Goal: Task Accomplishment & Management: Manage account settings

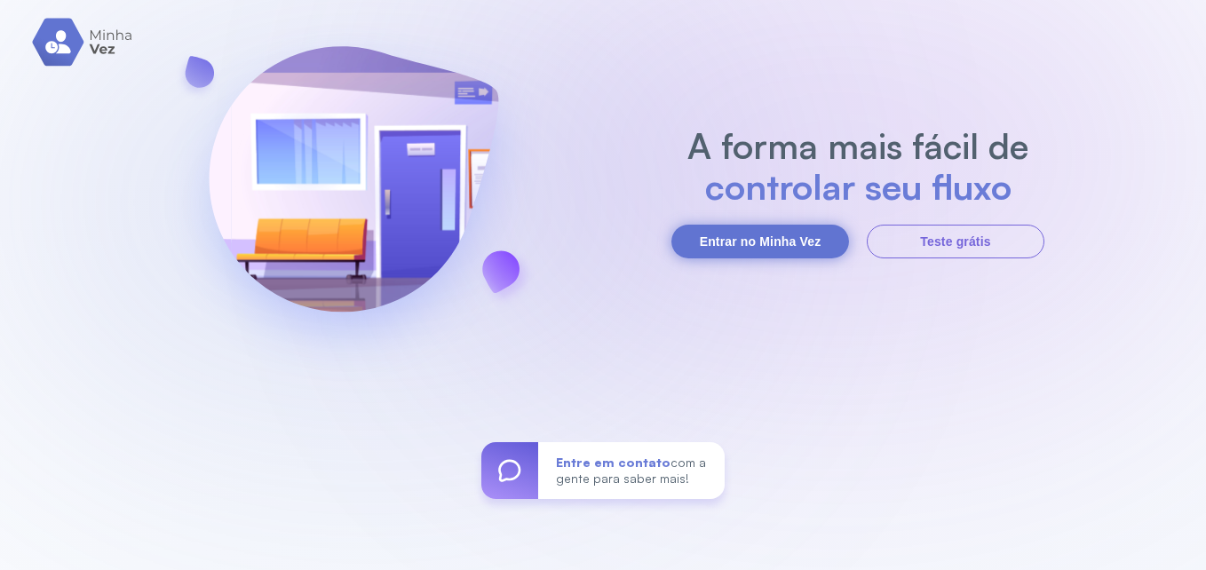
click at [732, 234] on button "Entrar no Minha Vez" at bounding box center [760, 242] width 178 height 34
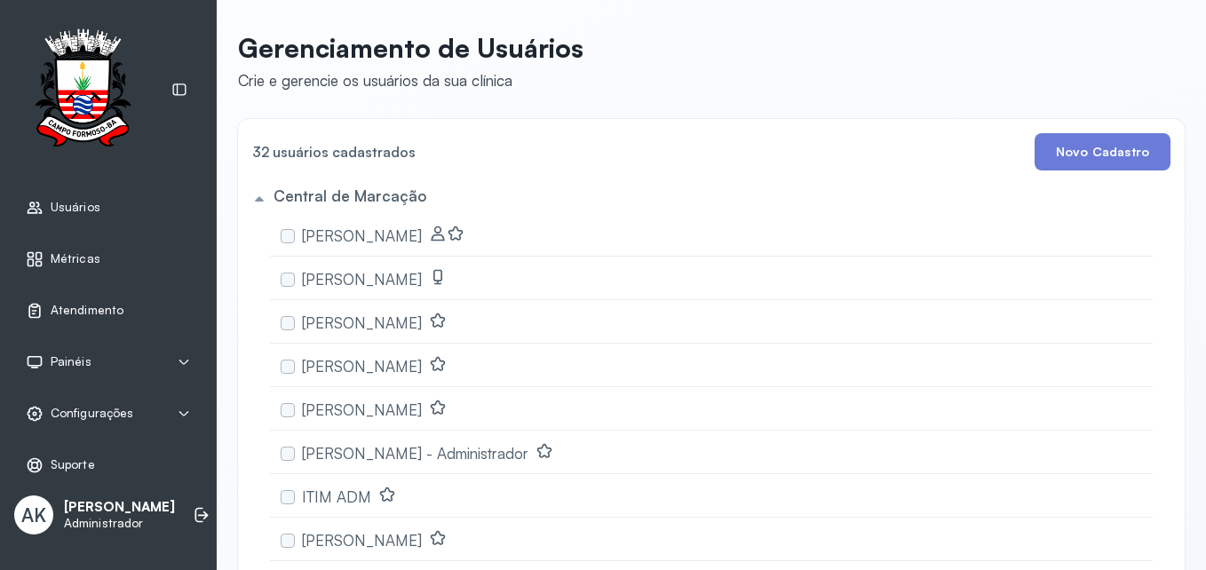
click at [106, 316] on span "Atendimento" at bounding box center [87, 310] width 73 height 15
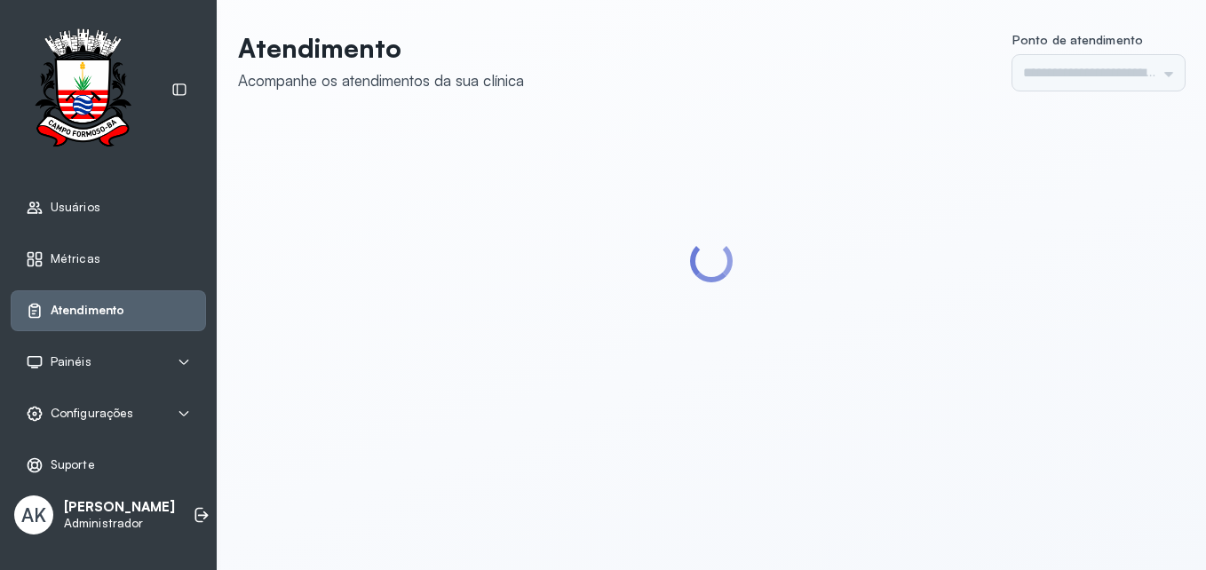
type input "*********"
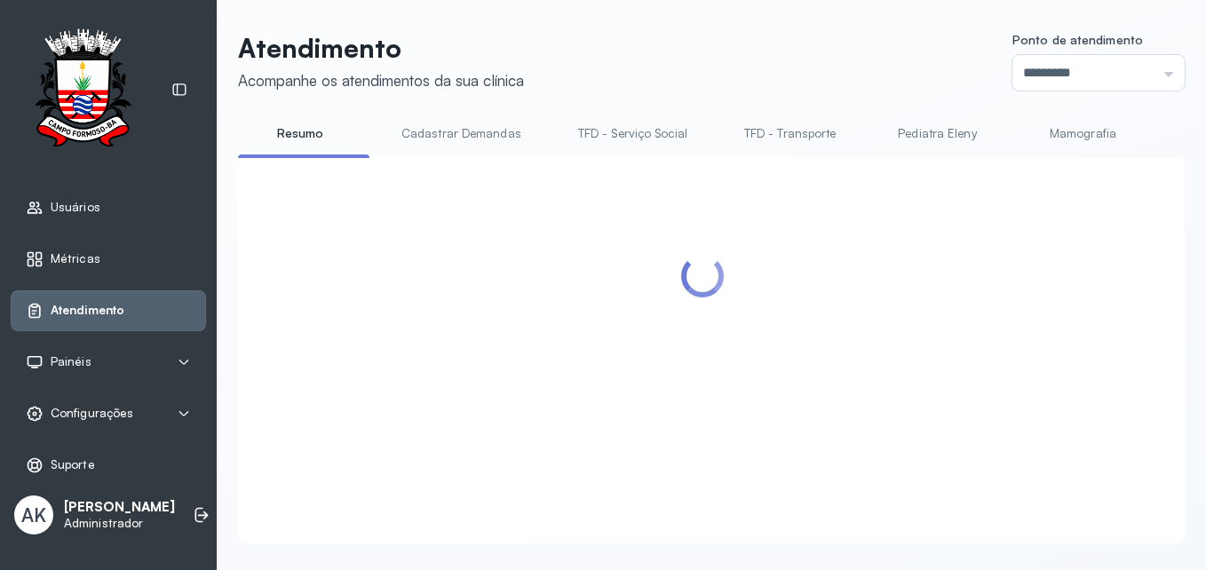
click at [122, 407] on span "Configurações" at bounding box center [92, 413] width 83 height 15
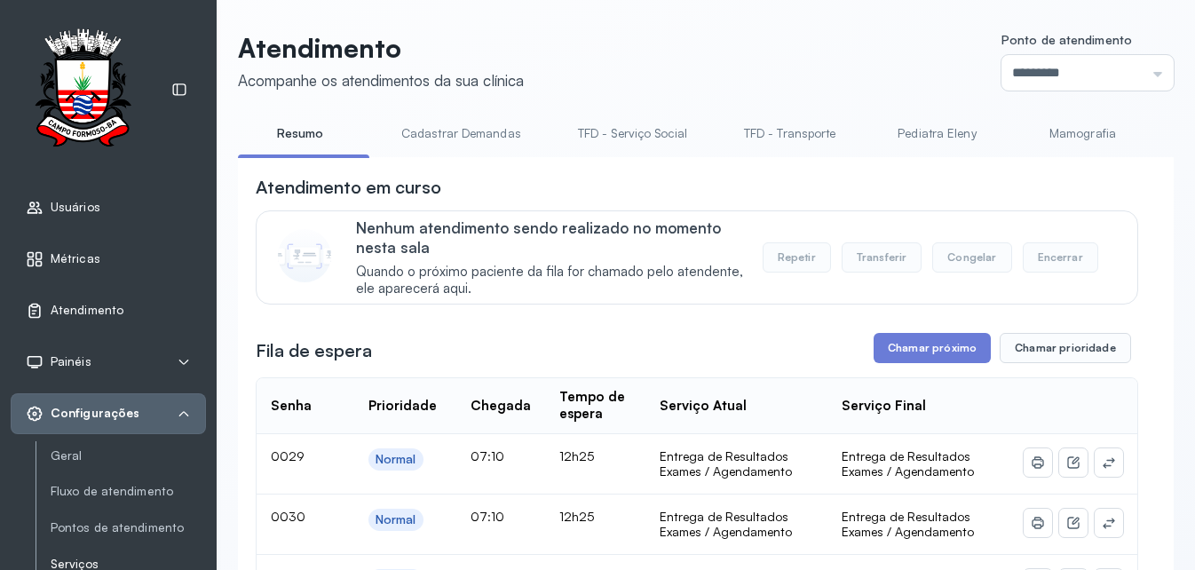
click at [122, 557] on link "Serviços" at bounding box center [128, 564] width 155 height 15
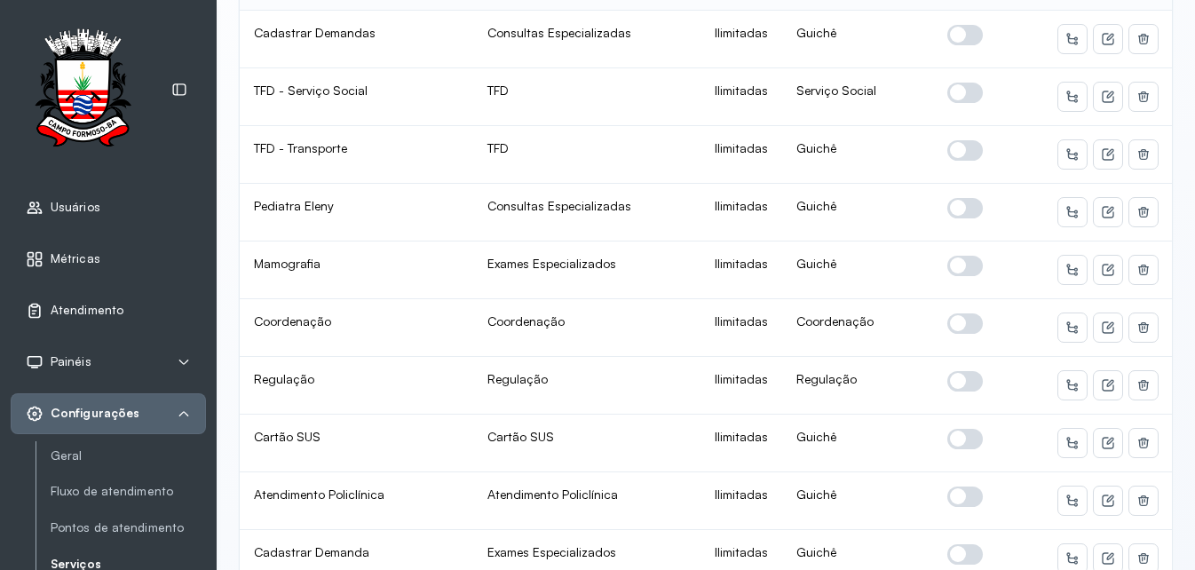
scroll to position [213, 0]
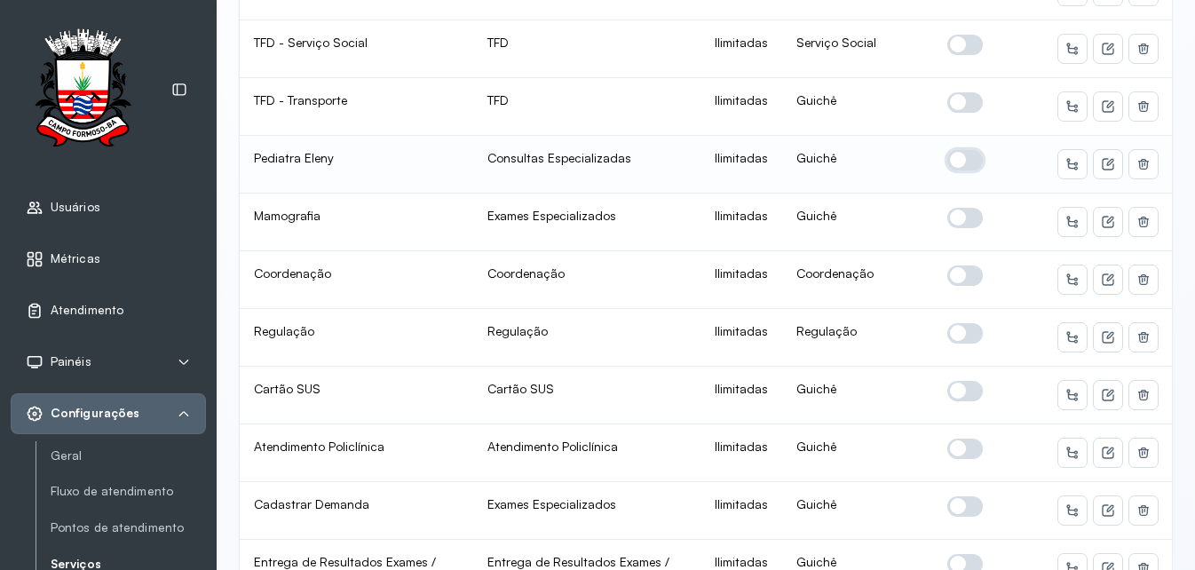
click at [955, 157] on span at bounding box center [965, 160] width 36 height 20
click at [1101, 168] on icon at bounding box center [1108, 164] width 14 height 14
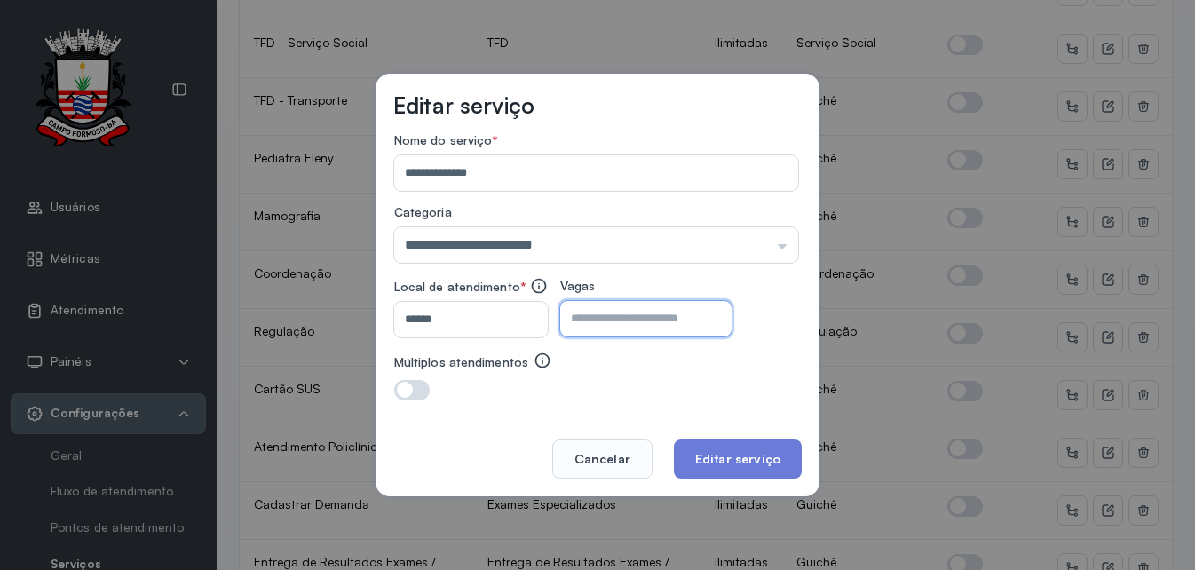
click at [701, 329] on input "number" at bounding box center [630, 319] width 140 height 36
type input "**"
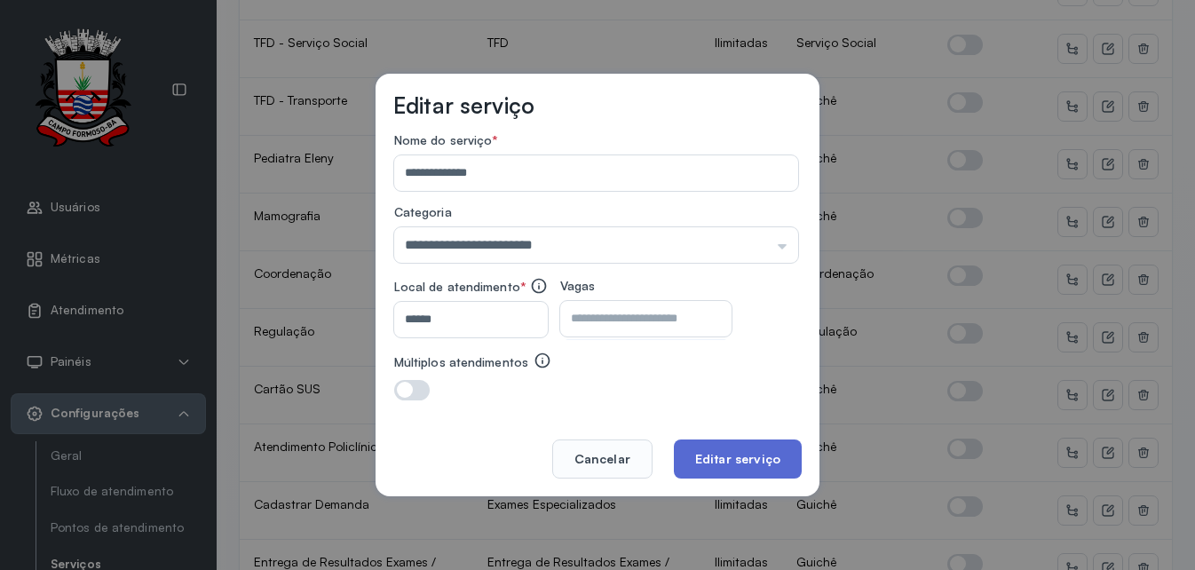
click at [768, 464] on button "Editar serviço" at bounding box center [738, 459] width 128 height 39
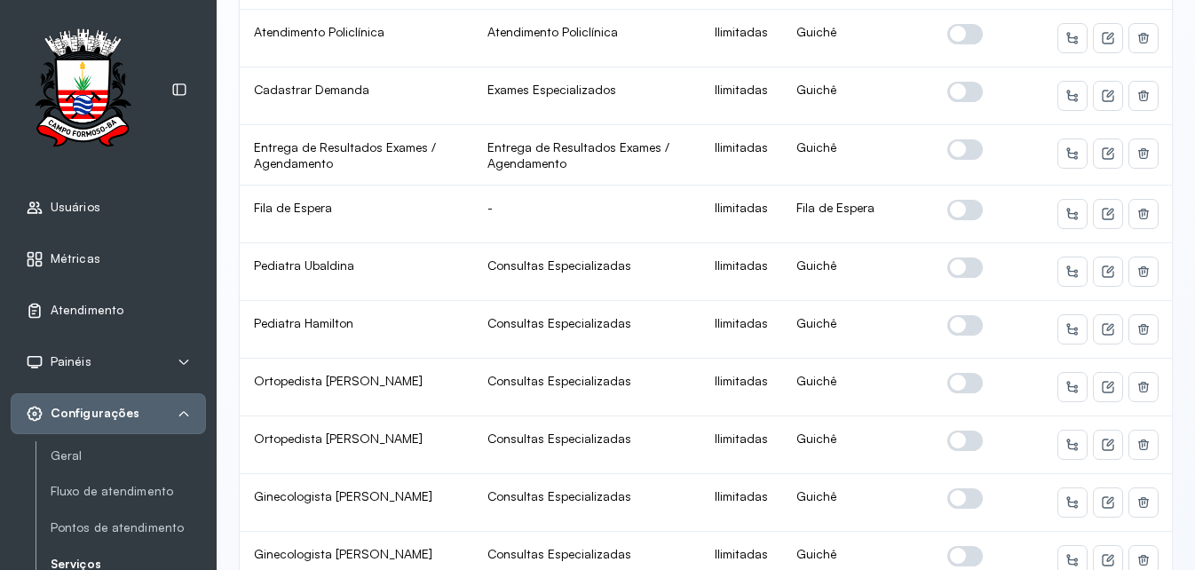
scroll to position [639, 0]
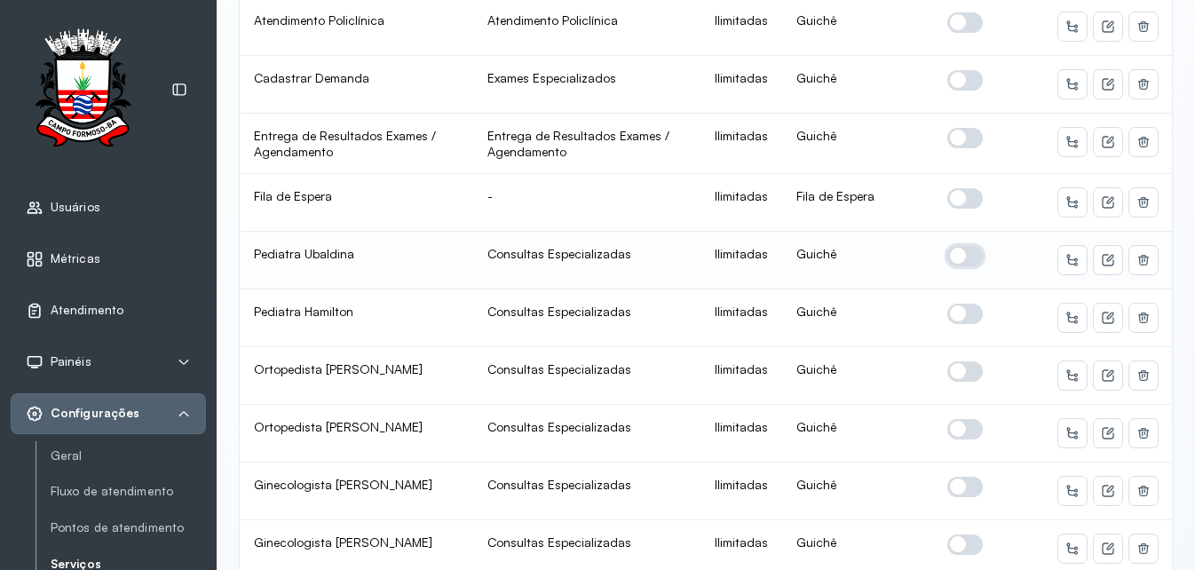
click at [947, 256] on span at bounding box center [965, 256] width 36 height 20
click at [1100, 270] on button at bounding box center [1108, 260] width 28 height 28
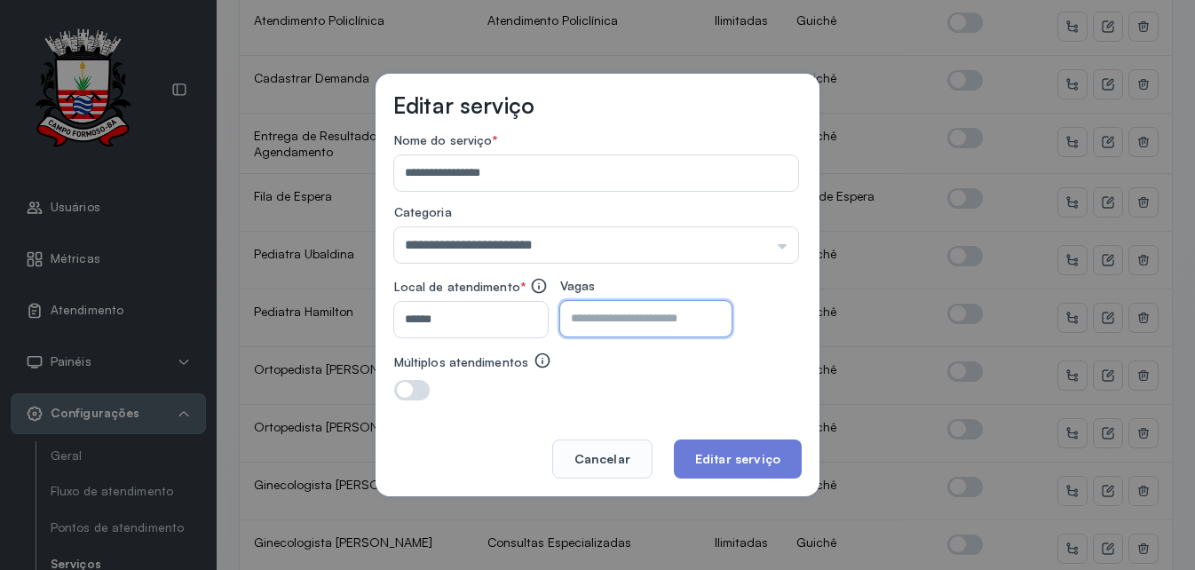
click at [701, 324] on input "number" at bounding box center [630, 319] width 140 height 36
type input "**"
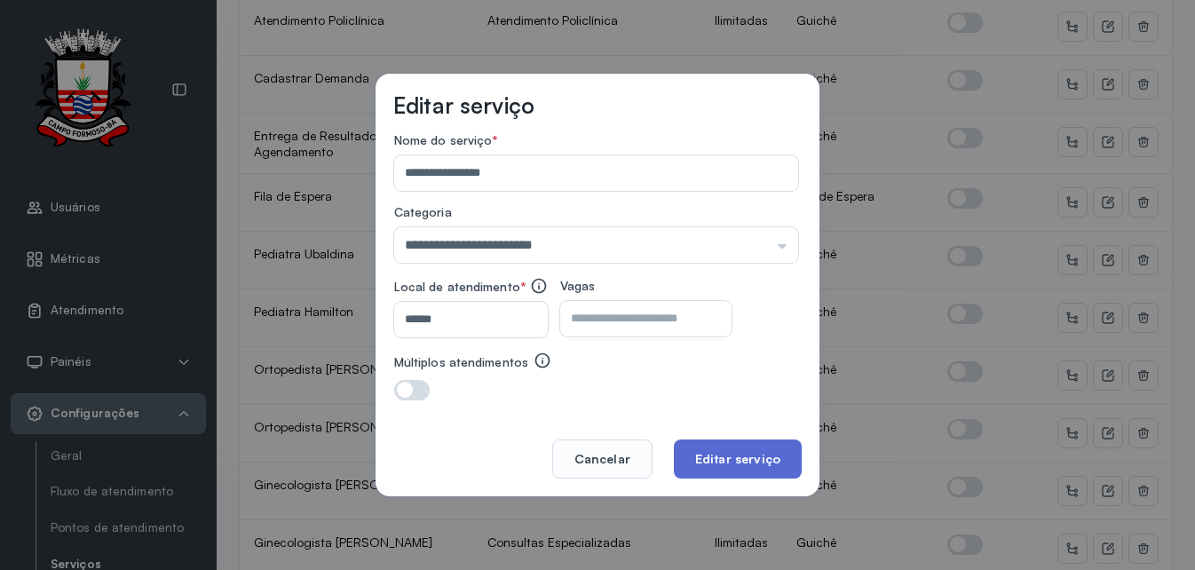
click at [752, 456] on button "Editar serviço" at bounding box center [738, 459] width 128 height 39
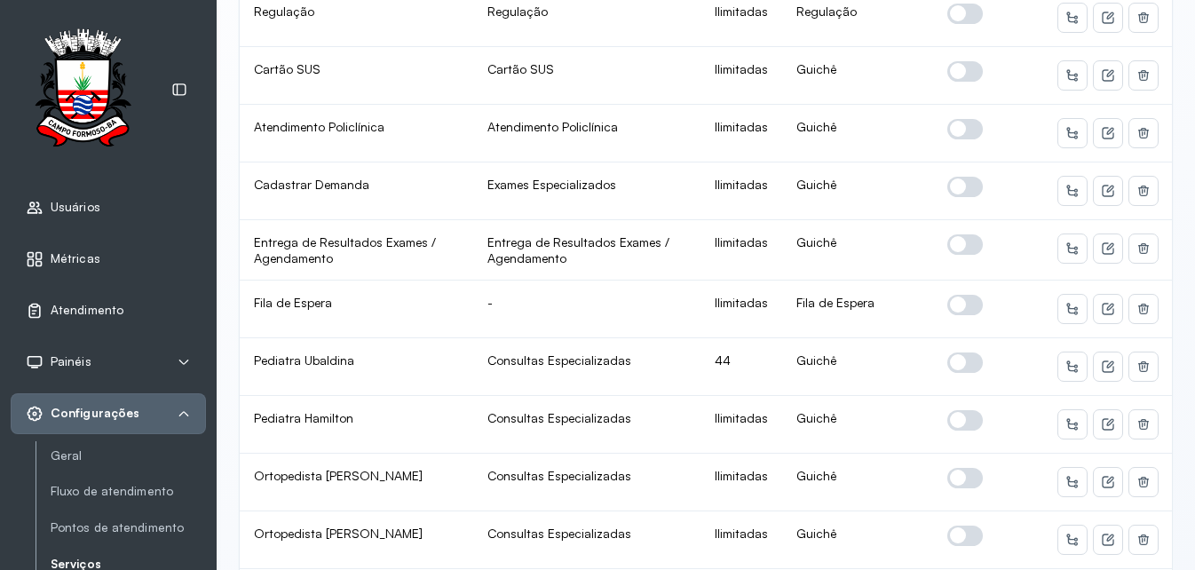
scroll to position [568, 0]
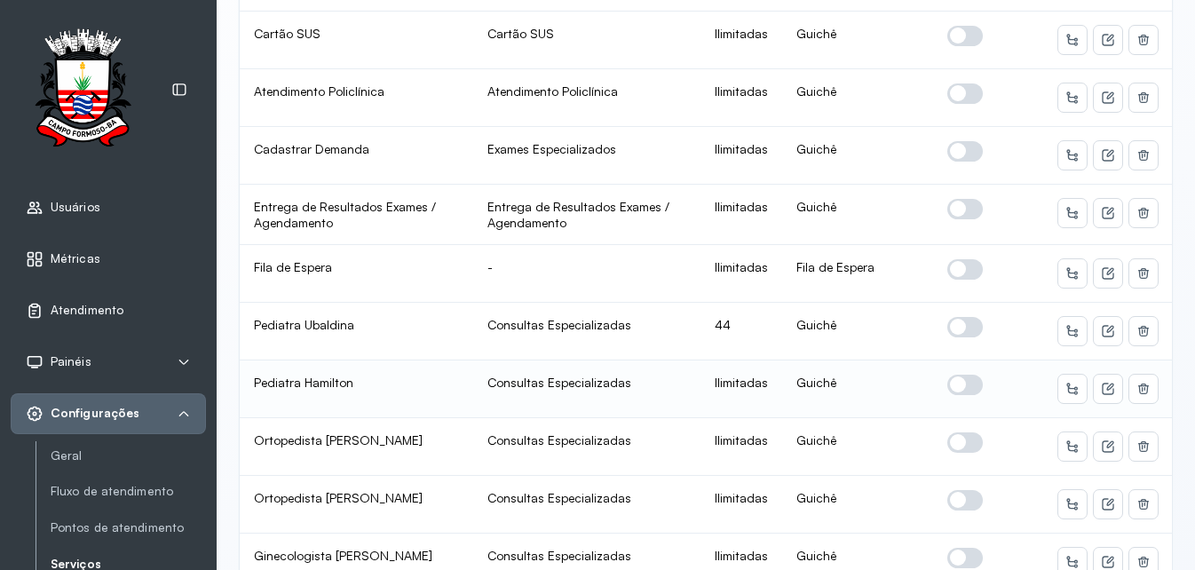
click at [955, 382] on span at bounding box center [965, 385] width 36 height 20
click at [1095, 399] on button at bounding box center [1108, 389] width 28 height 28
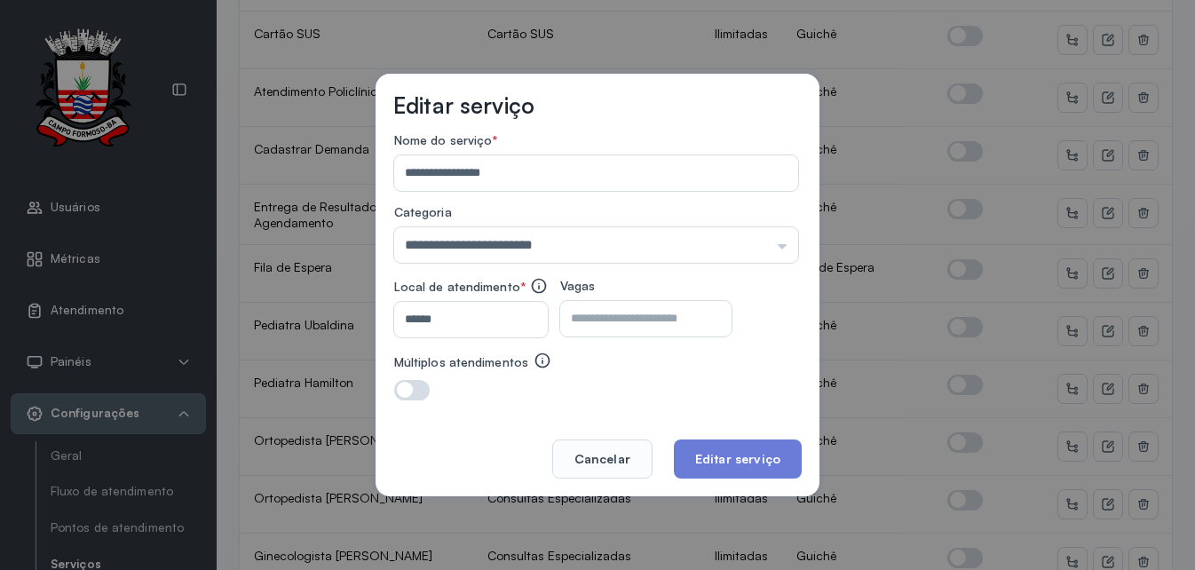
click at [701, 334] on input "number" at bounding box center [630, 319] width 140 height 36
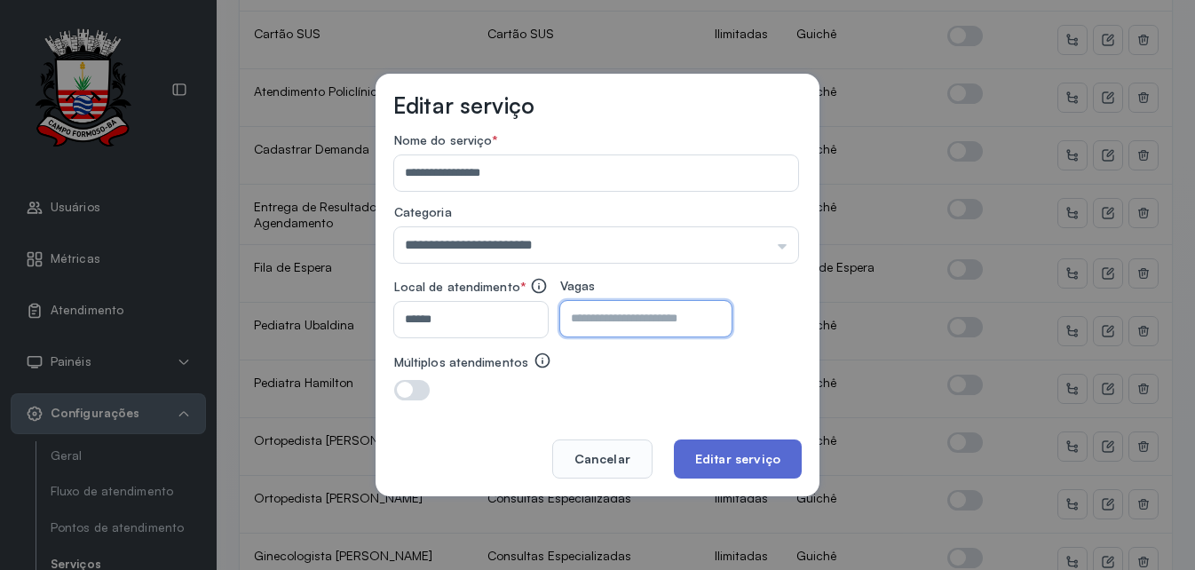
type input "**"
click at [758, 446] on button "Editar serviço" at bounding box center [738, 459] width 128 height 39
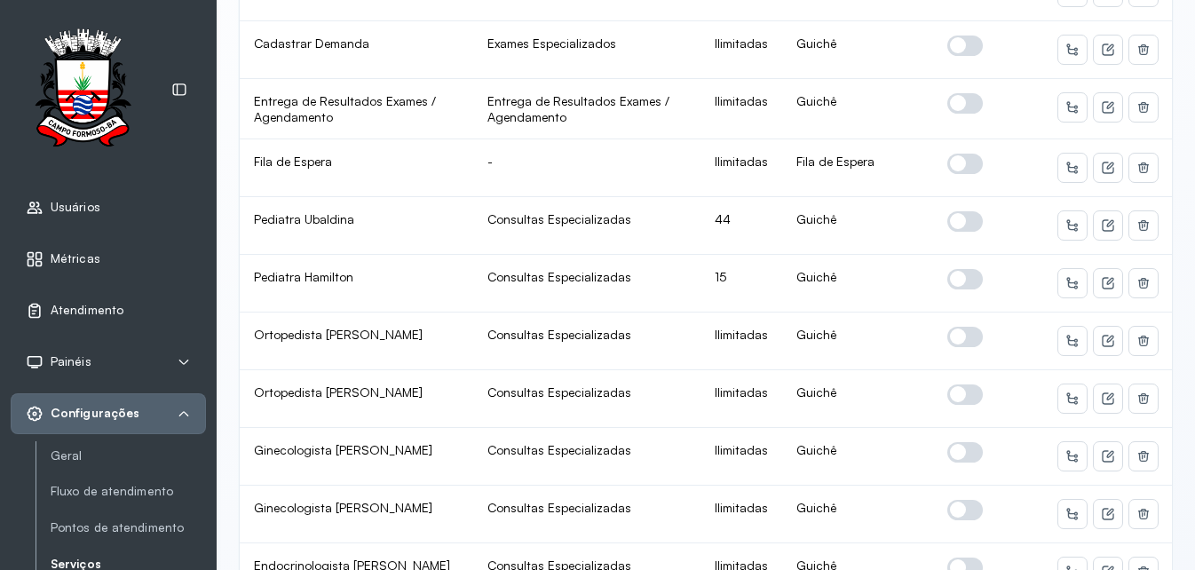
scroll to position [675, 0]
click at [963, 336] on span at bounding box center [965, 336] width 36 height 20
click at [1107, 347] on button at bounding box center [1108, 340] width 28 height 28
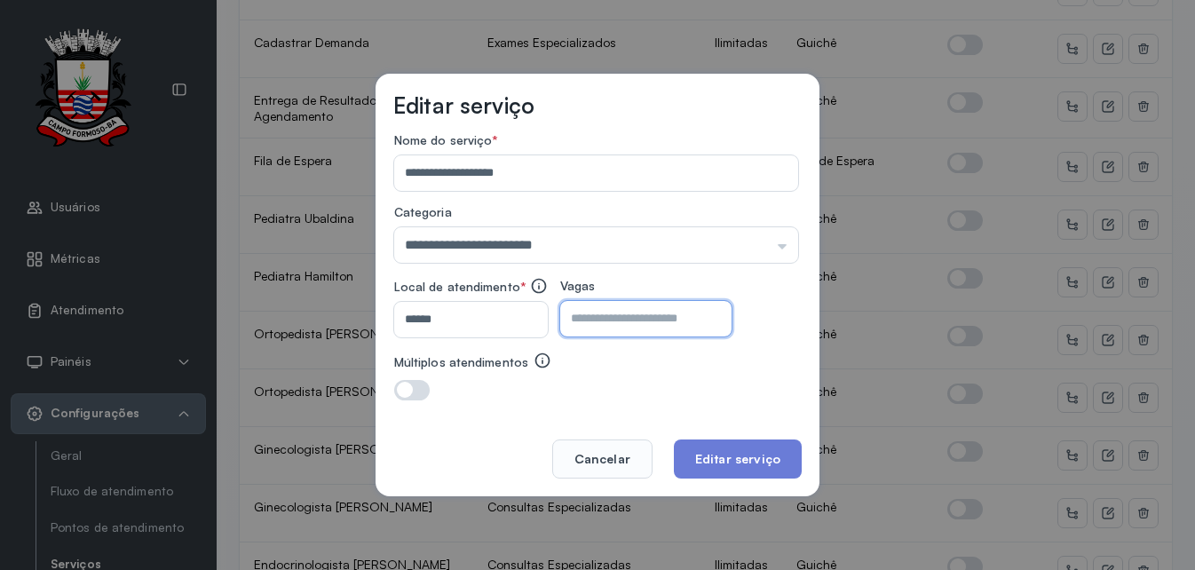
click at [701, 317] on input "number" at bounding box center [630, 319] width 140 height 36
type input "**"
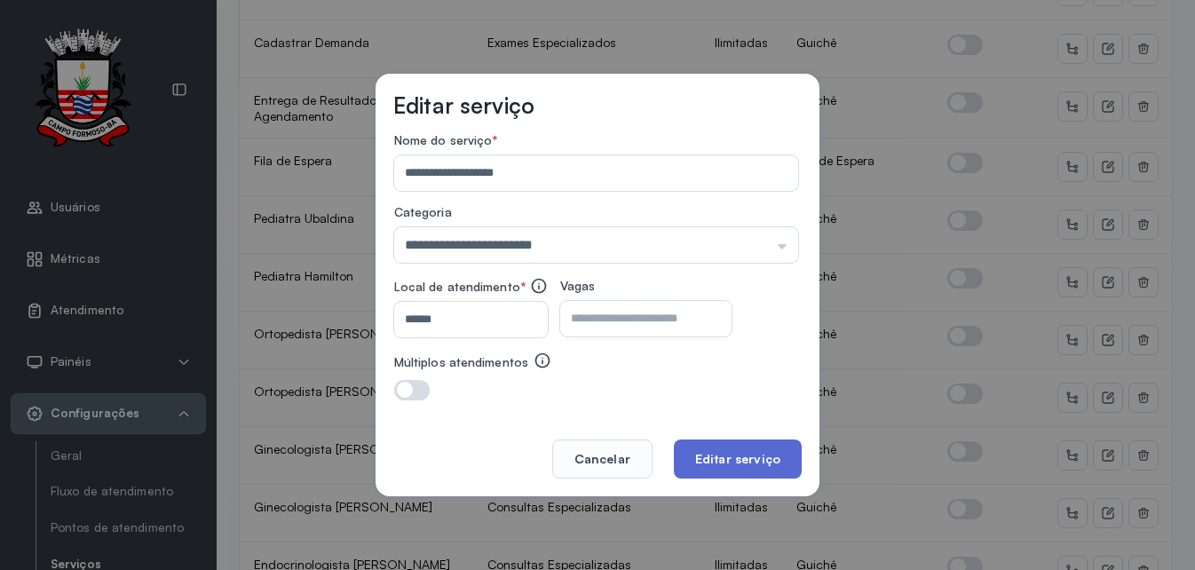
click at [765, 451] on button "Editar serviço" at bounding box center [738, 459] width 128 height 39
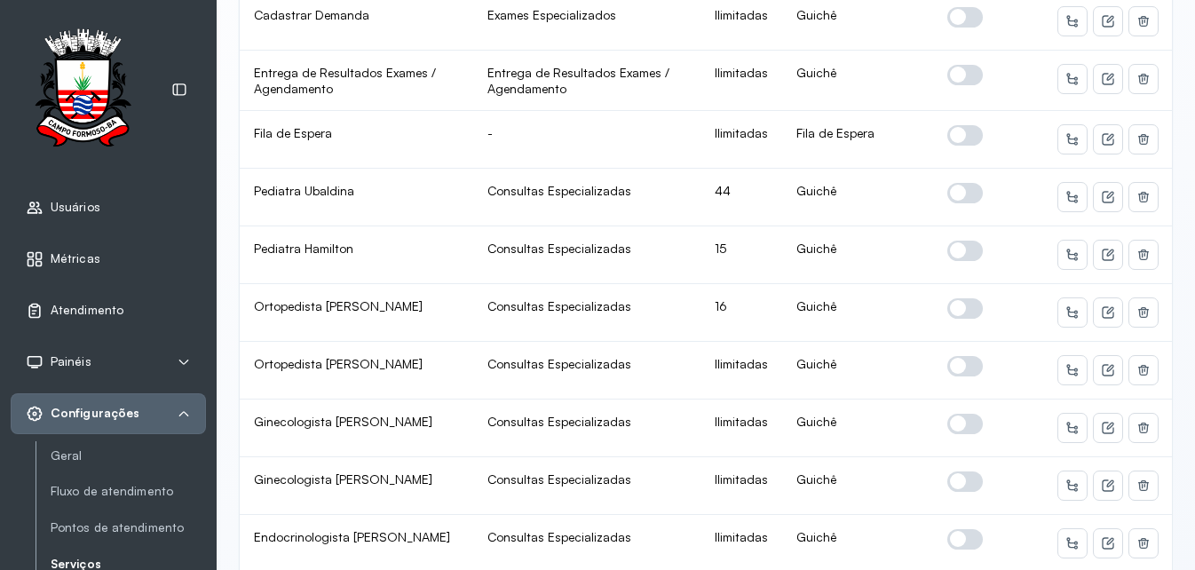
scroll to position [710, 0]
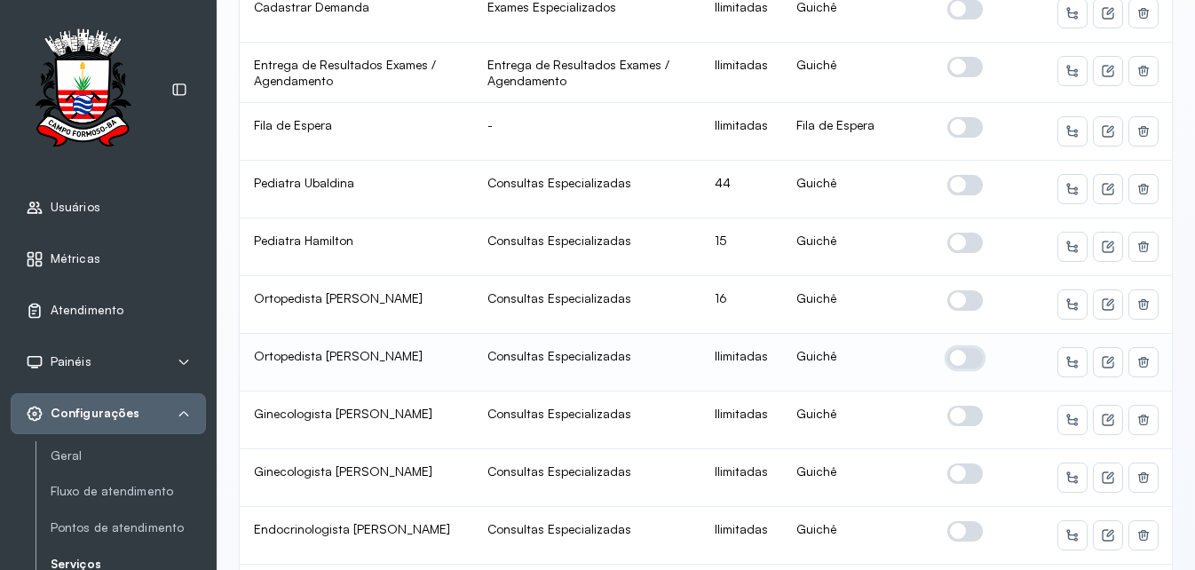
drag, startPoint x: 966, startPoint y: 353, endPoint x: 956, endPoint y: 361, distance: 12.6
click at [956, 361] on span at bounding box center [965, 358] width 36 height 20
click at [958, 361] on span at bounding box center [965, 358] width 36 height 20
click at [1106, 363] on icon at bounding box center [1109, 359] width 7 height 7
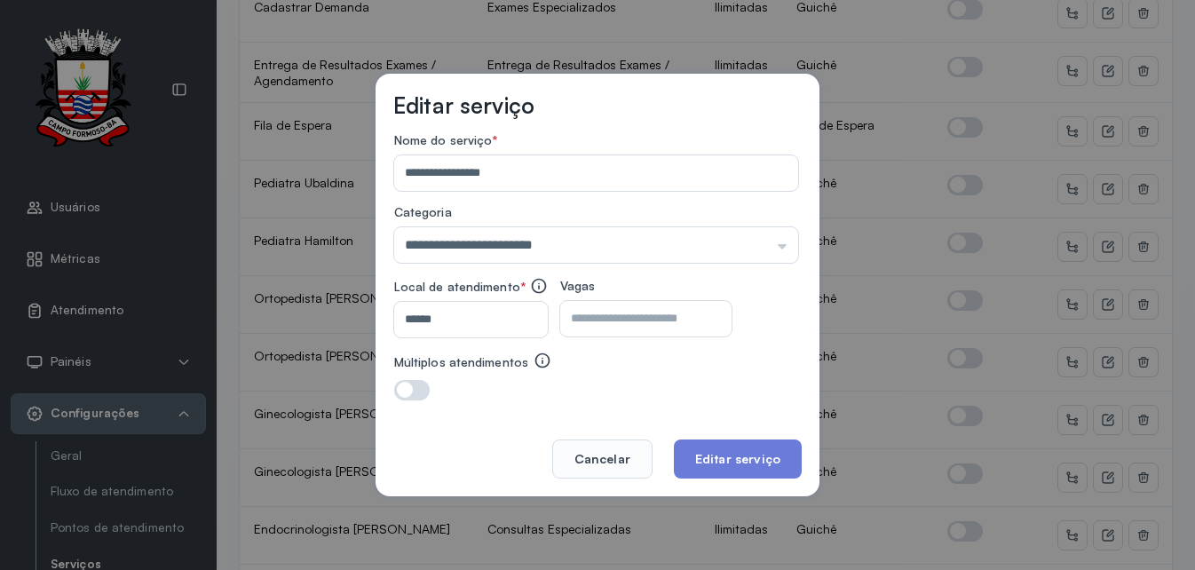
click at [721, 330] on div at bounding box center [714, 319] width 13 height 36
click at [698, 325] on input "number" at bounding box center [630, 319] width 140 height 36
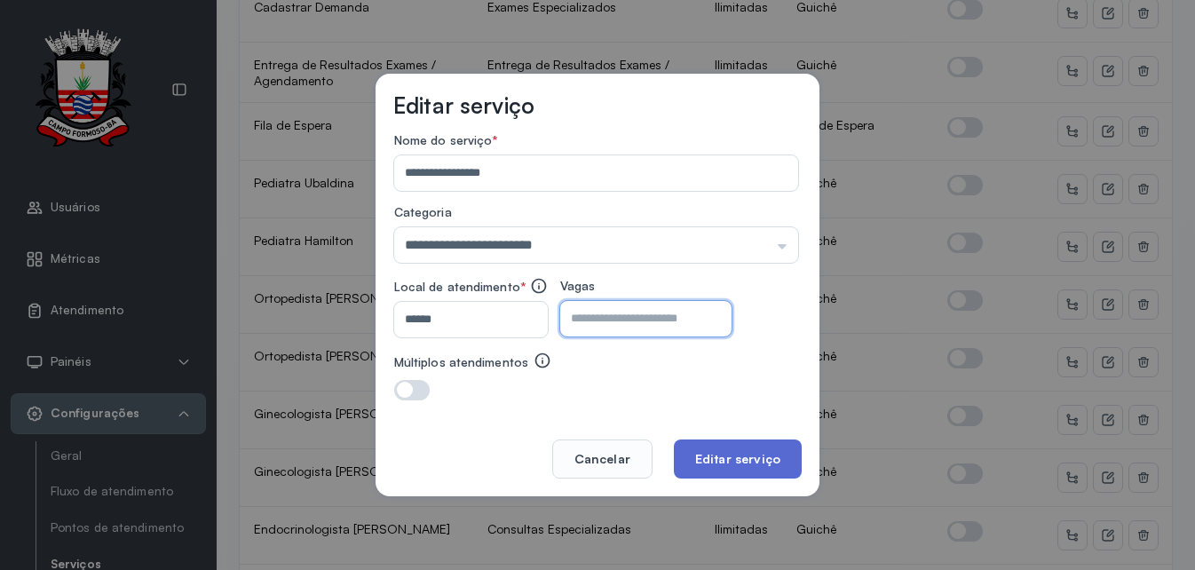
type input "**"
click at [754, 455] on button "Editar serviço" at bounding box center [738, 459] width 128 height 39
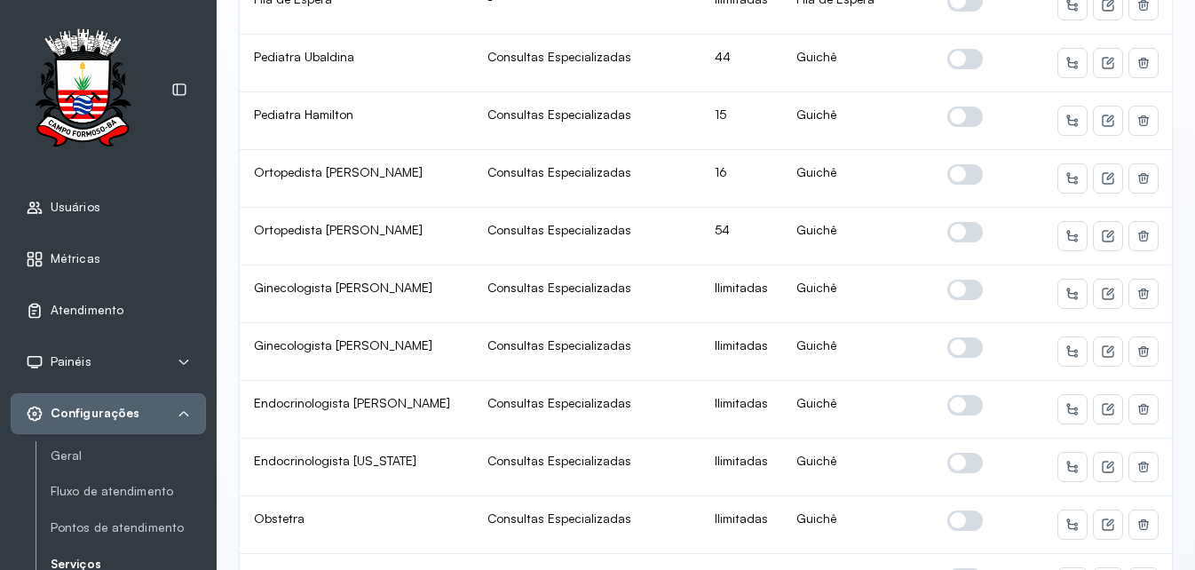
scroll to position [852, 0]
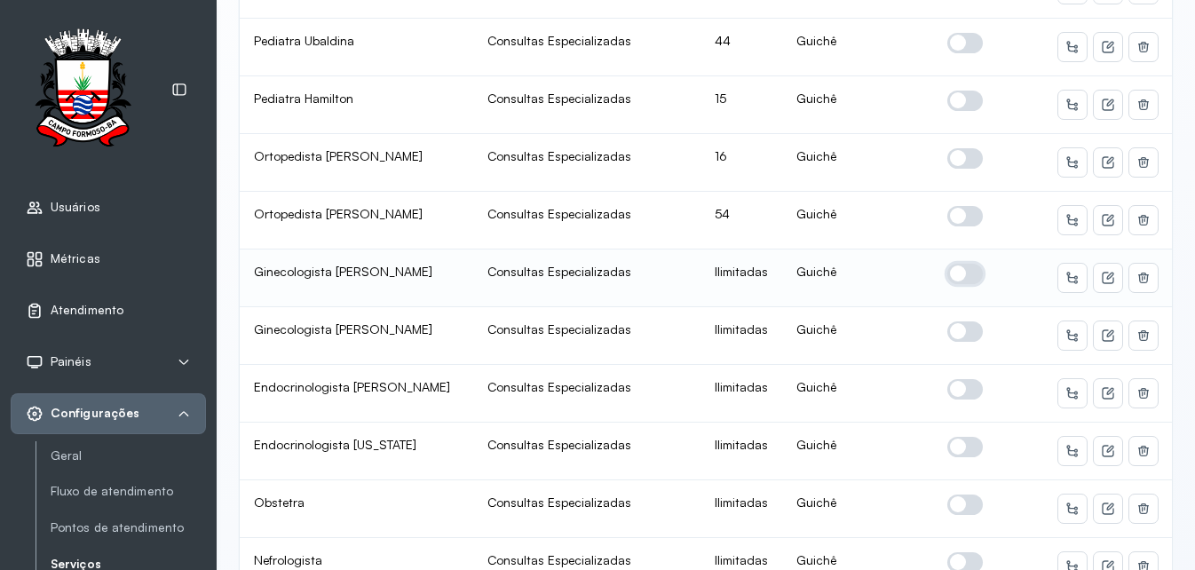
click at [955, 273] on span at bounding box center [965, 274] width 36 height 20
click at [1101, 280] on icon at bounding box center [1108, 278] width 14 height 14
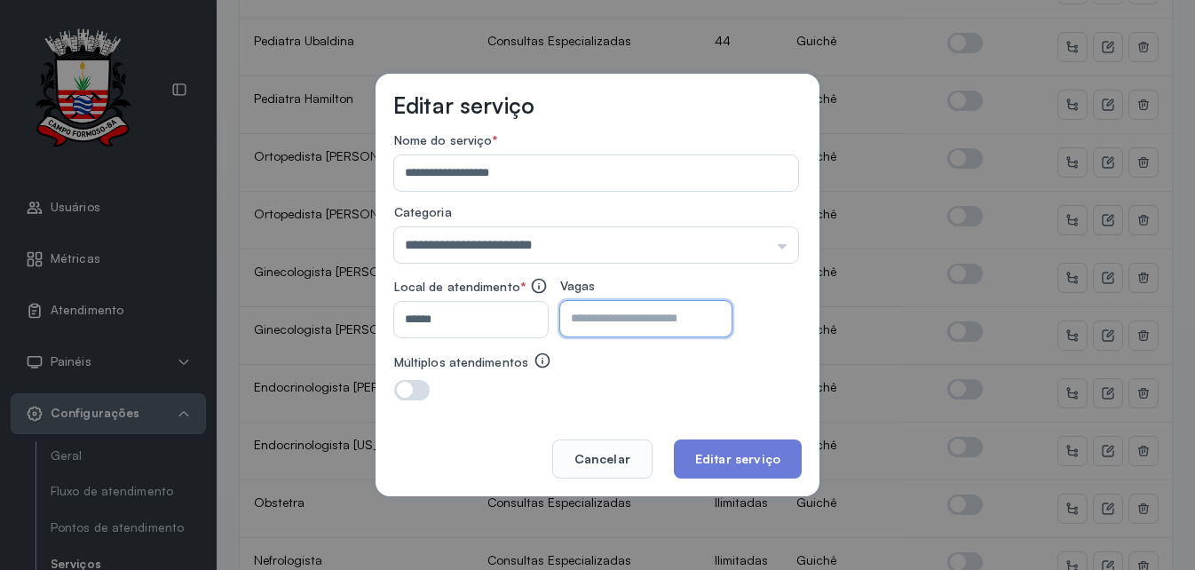
click at [701, 313] on input "number" at bounding box center [630, 319] width 140 height 36
type input "**"
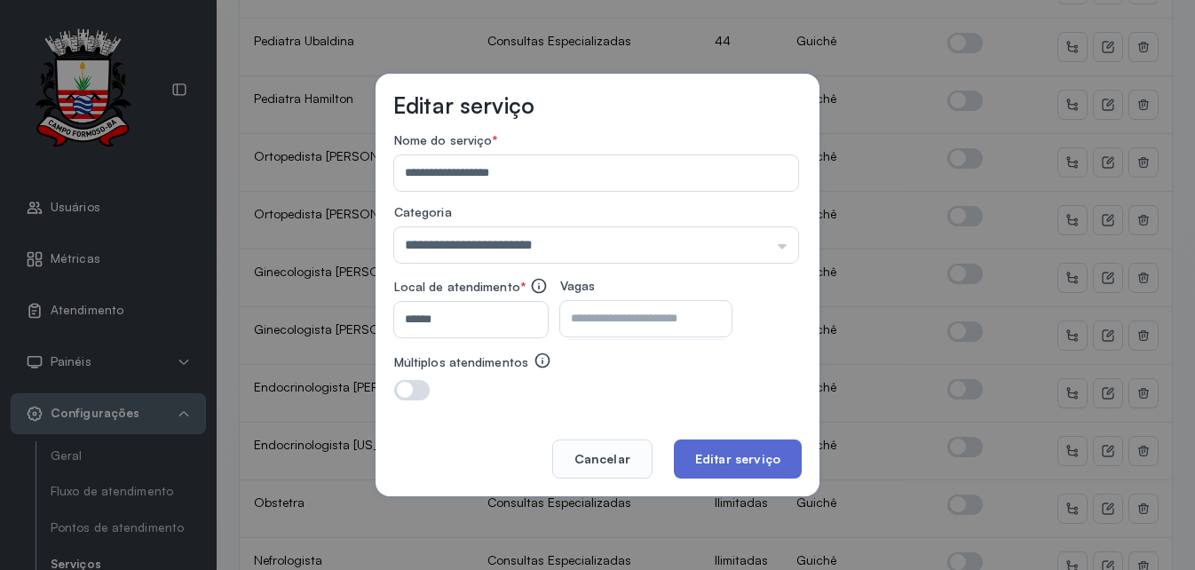
click at [744, 459] on button "Editar serviço" at bounding box center [738, 459] width 128 height 39
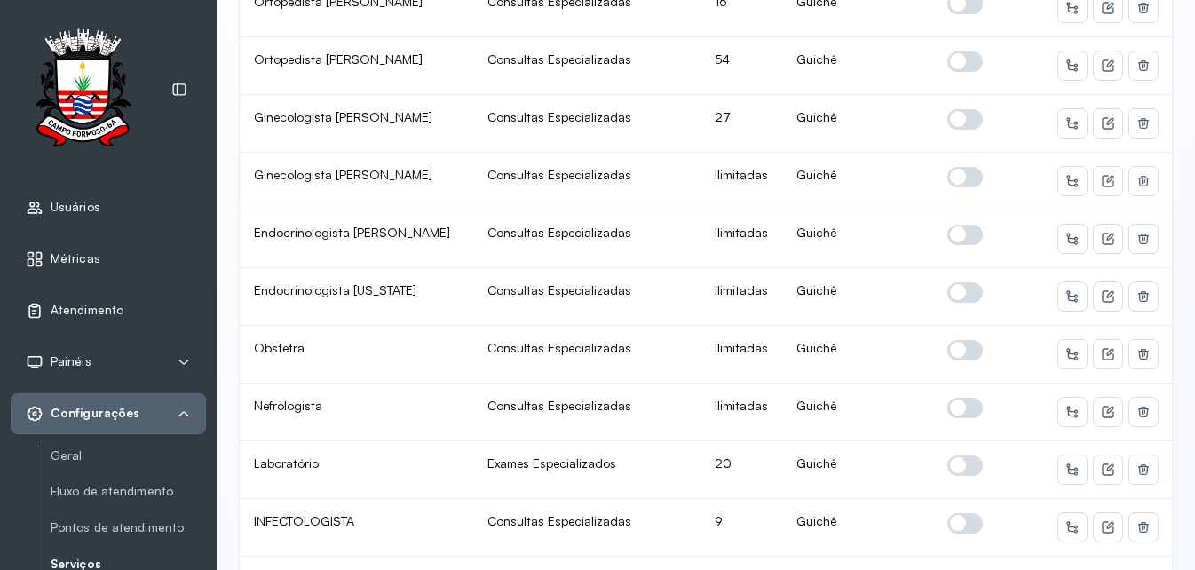
scroll to position [1030, 0]
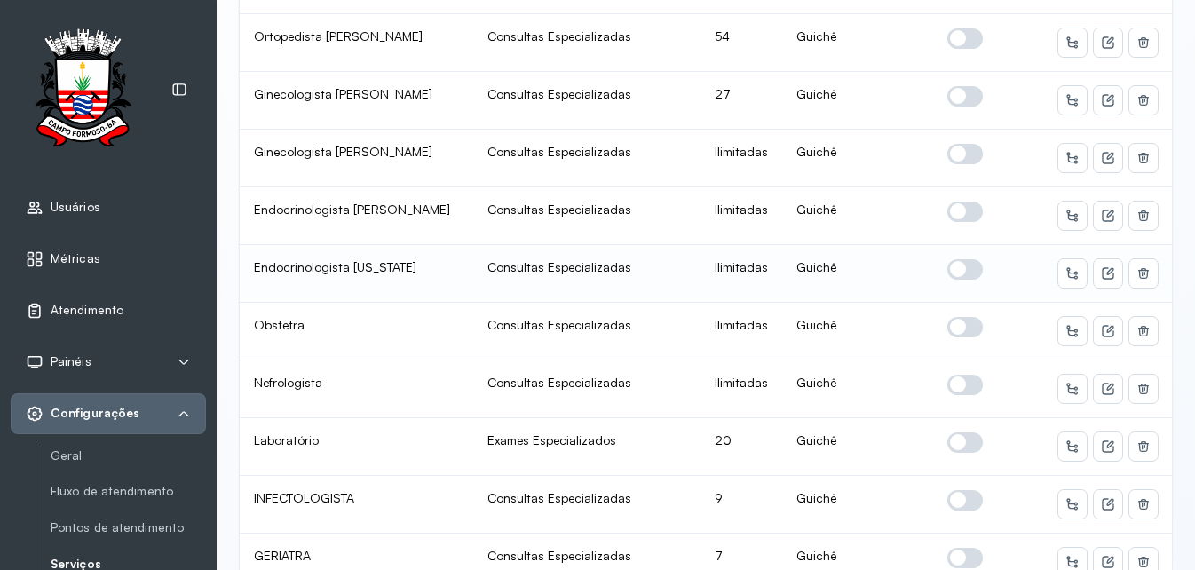
click at [948, 265] on span at bounding box center [965, 269] width 36 height 20
click at [1106, 268] on icon at bounding box center [1109, 270] width 7 height 7
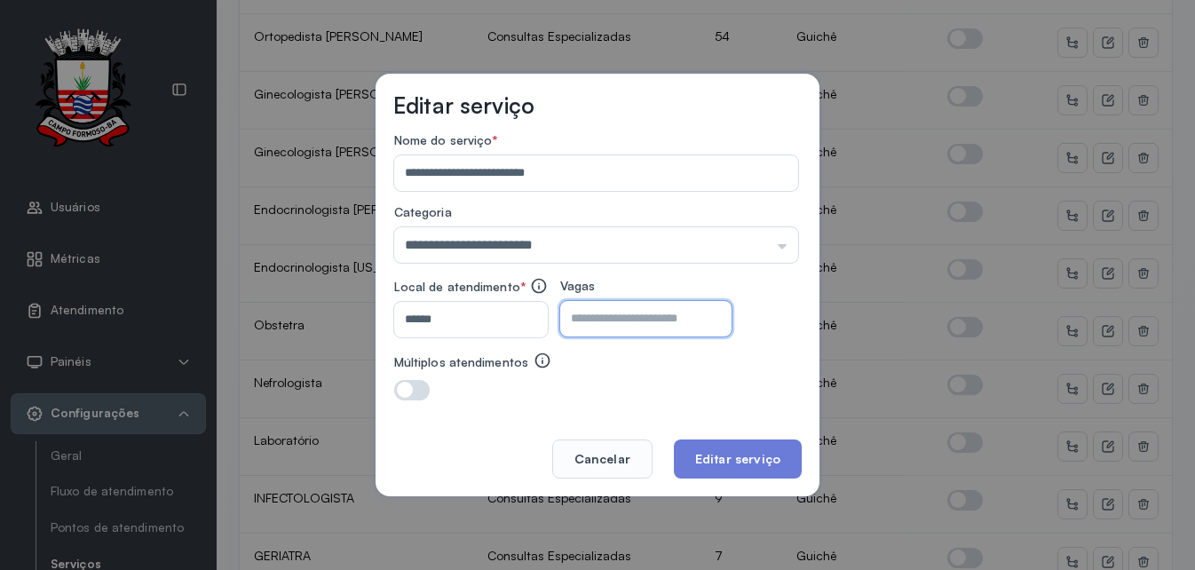
click at [701, 329] on input "number" at bounding box center [630, 319] width 140 height 36
type input "**"
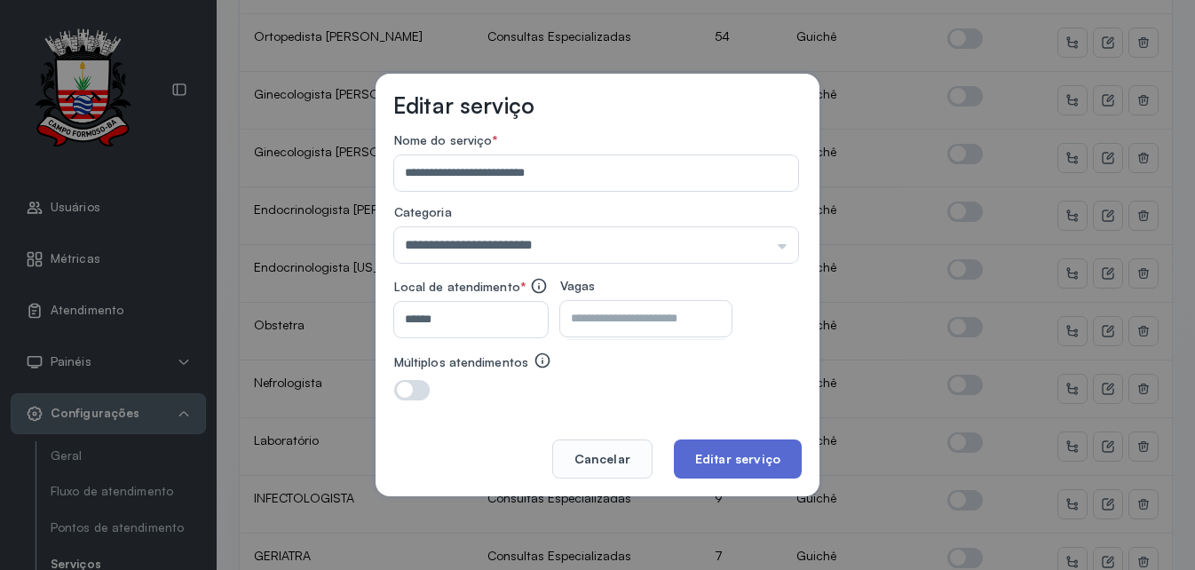
click at [757, 444] on button "Editar serviço" at bounding box center [738, 459] width 128 height 39
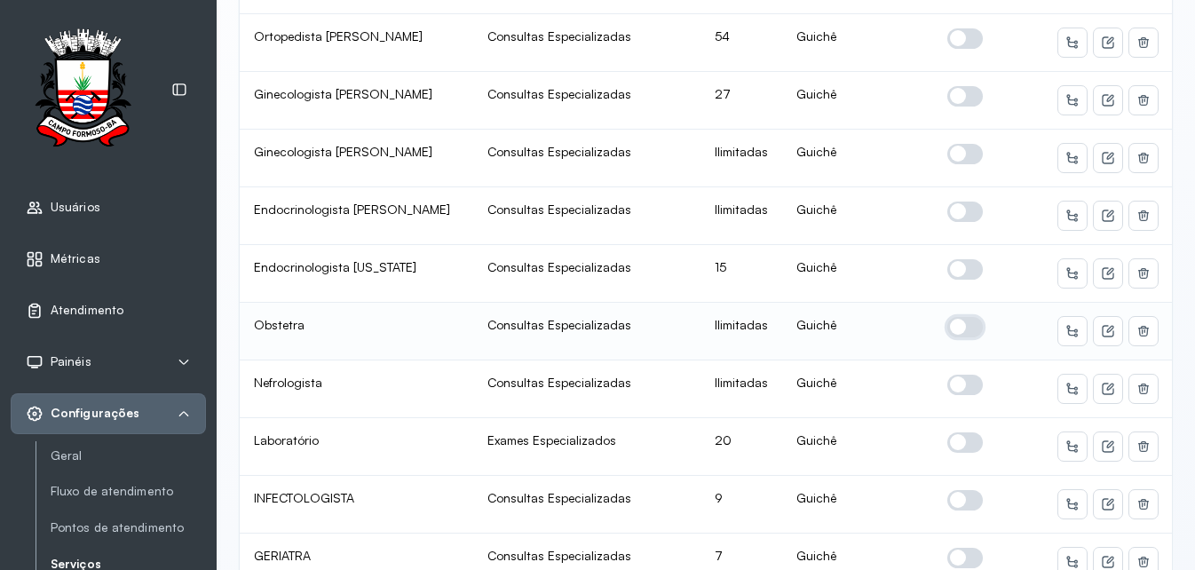
click at [955, 321] on span at bounding box center [965, 327] width 36 height 20
click at [1101, 336] on icon at bounding box center [1108, 331] width 14 height 14
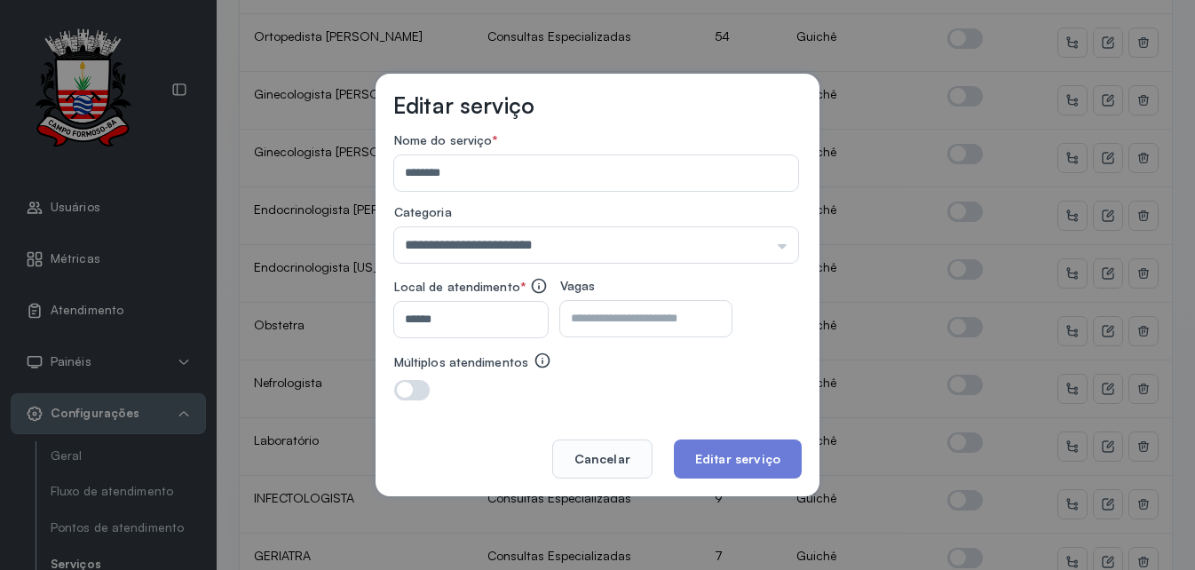
click at [732, 327] on div at bounding box center [645, 319] width 171 height 36
click at [701, 318] on input "number" at bounding box center [630, 319] width 140 height 36
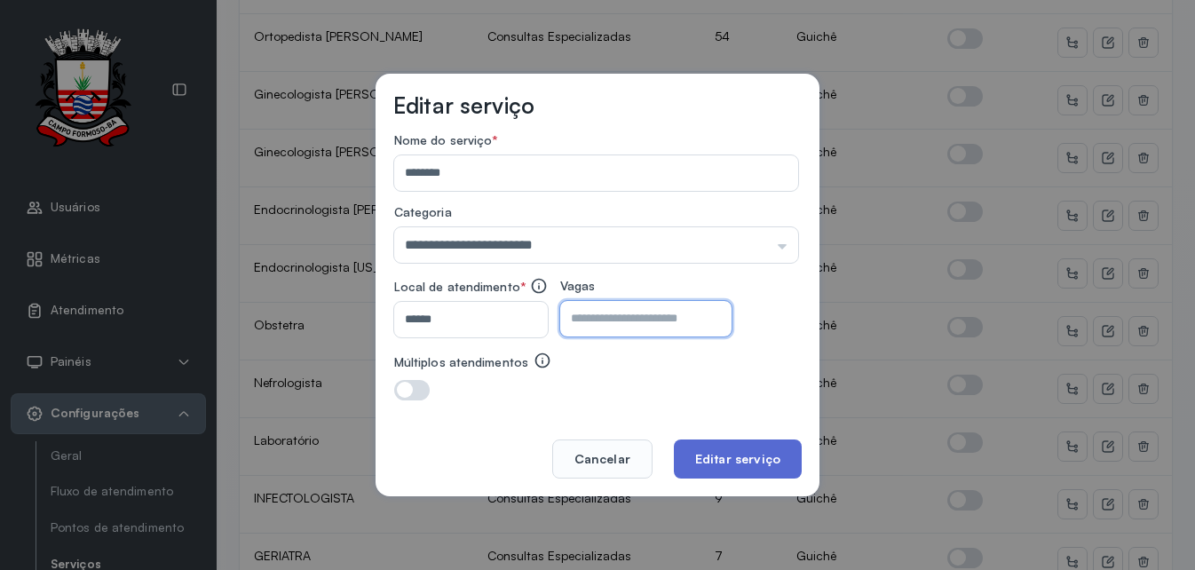
type input "**"
click at [707, 443] on button "Editar serviço" at bounding box center [738, 459] width 128 height 39
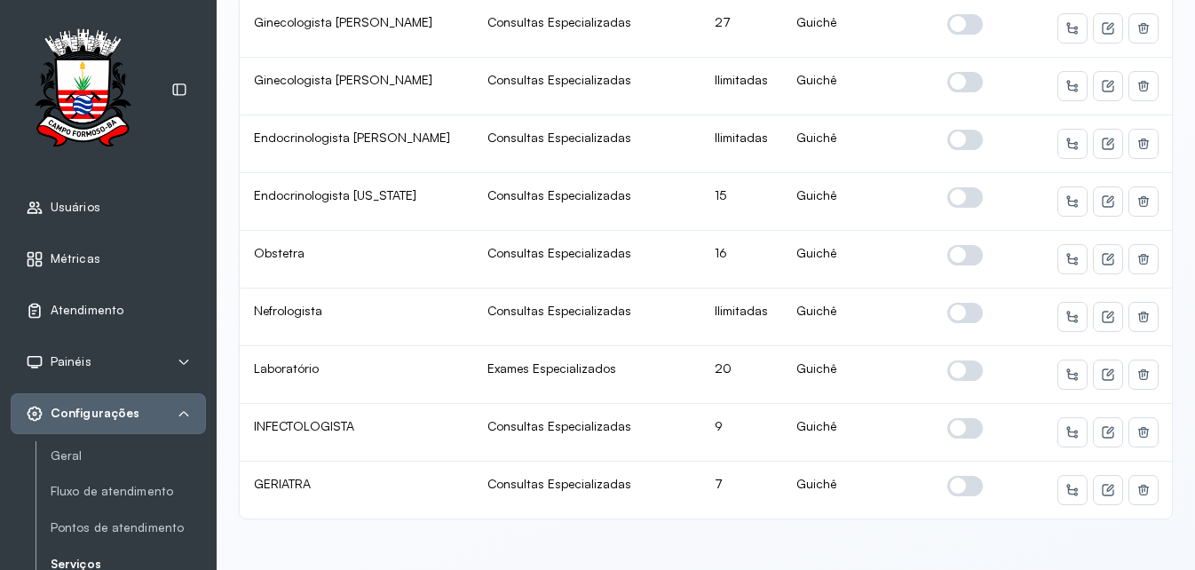
scroll to position [1115, 0]
click at [1101, 368] on icon at bounding box center [1108, 375] width 14 height 14
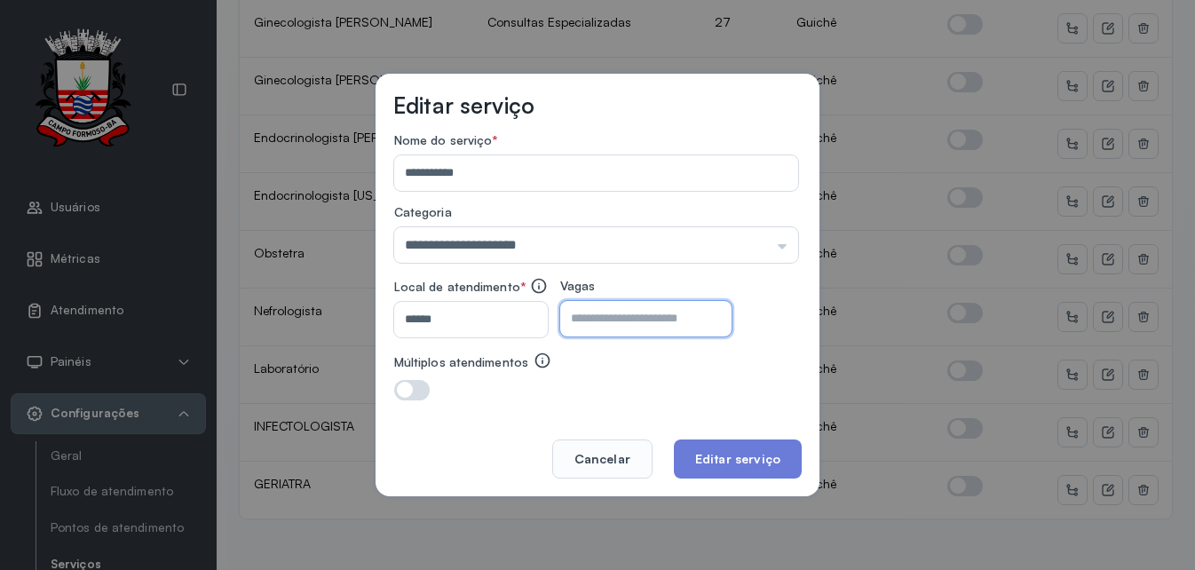
click at [694, 316] on input "**" at bounding box center [630, 319] width 140 height 36
type input "**"
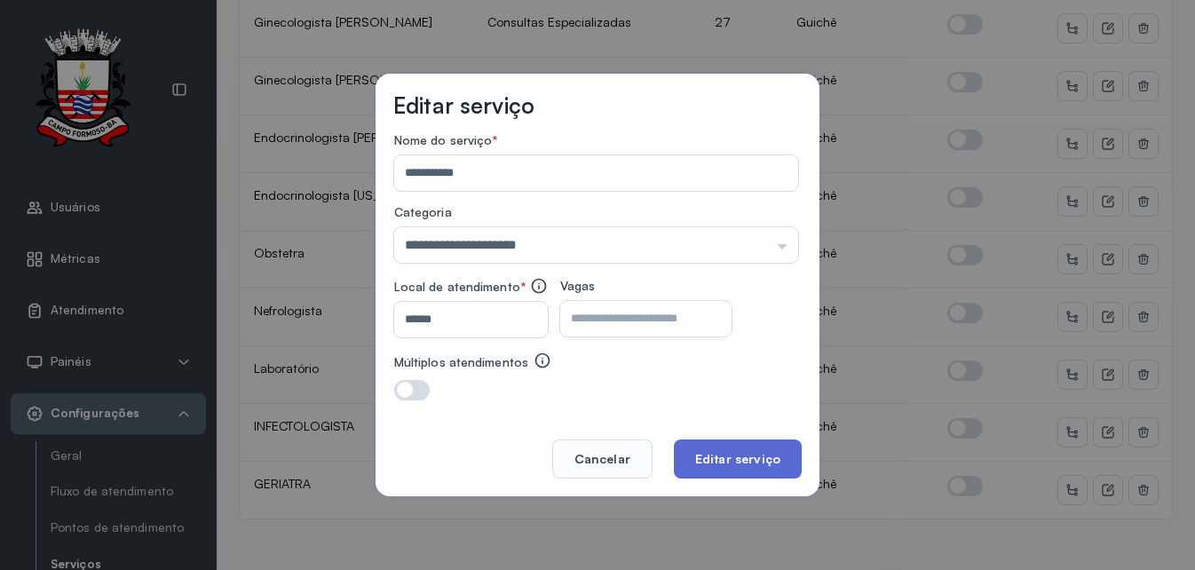
click at [753, 454] on button "Editar serviço" at bounding box center [738, 459] width 128 height 39
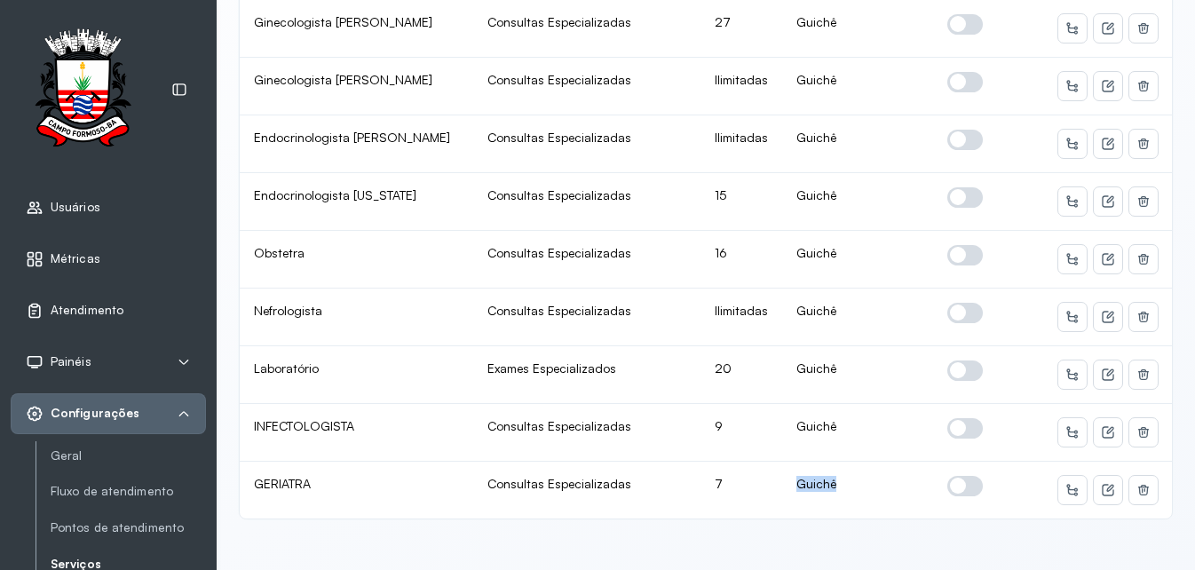
drag, startPoint x: 753, startPoint y: 454, endPoint x: 1011, endPoint y: 508, distance: 264.0
click at [1101, 483] on icon at bounding box center [1108, 490] width 14 height 14
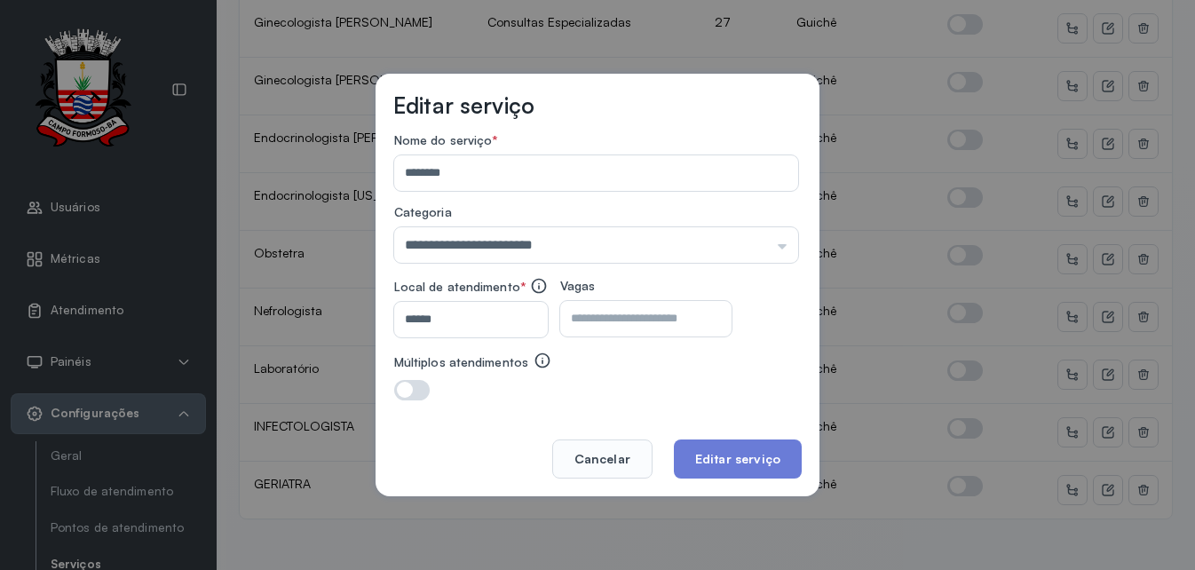
click at [672, 313] on input "*" at bounding box center [630, 319] width 140 height 36
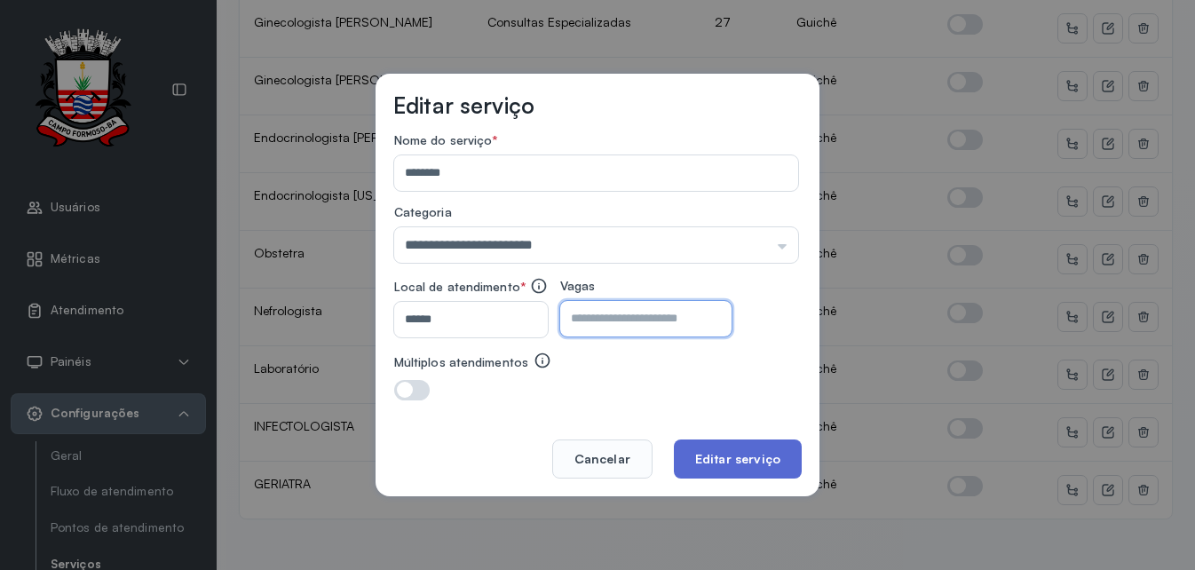
type input "*"
click at [744, 455] on button "Editar serviço" at bounding box center [738, 459] width 128 height 39
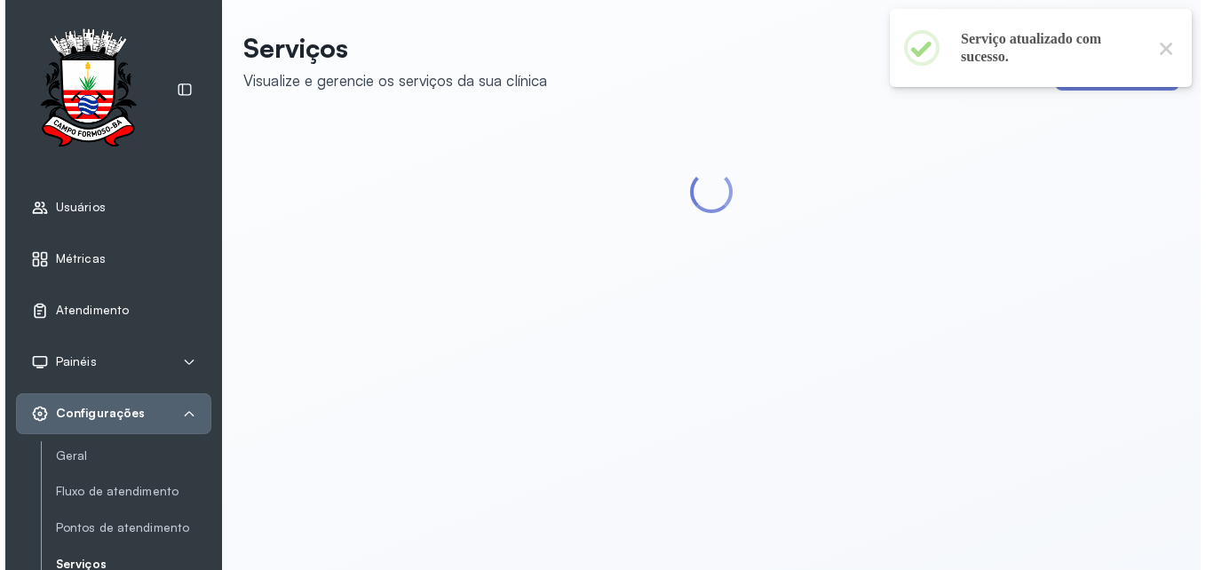
scroll to position [0, 0]
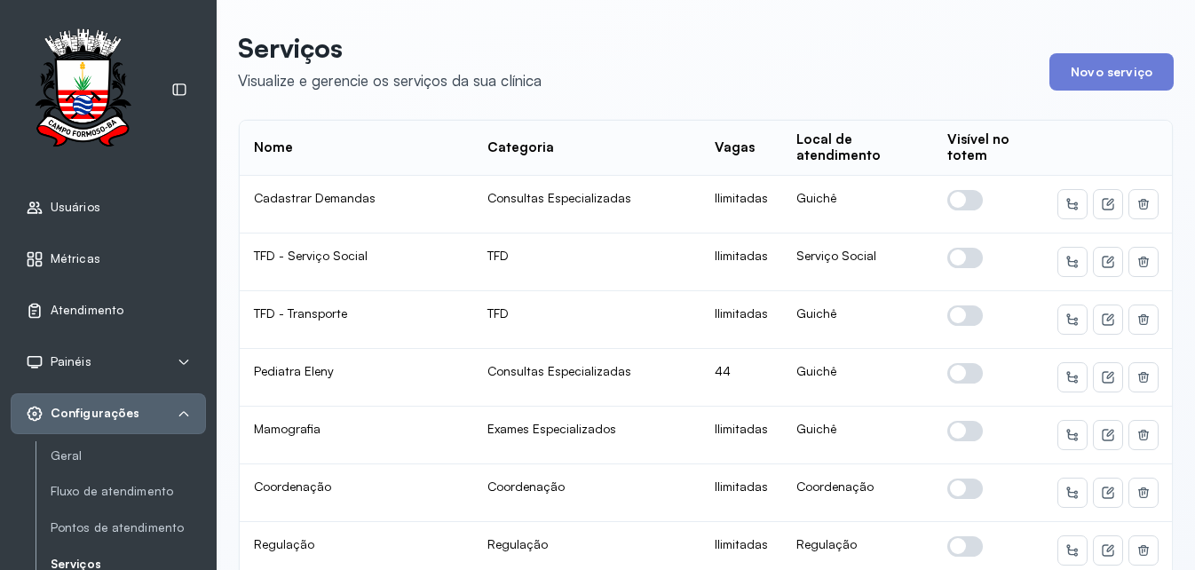
click at [181, 415] on icon at bounding box center [184, 413] width 10 height 5
click at [181, 410] on icon at bounding box center [184, 414] width 14 height 14
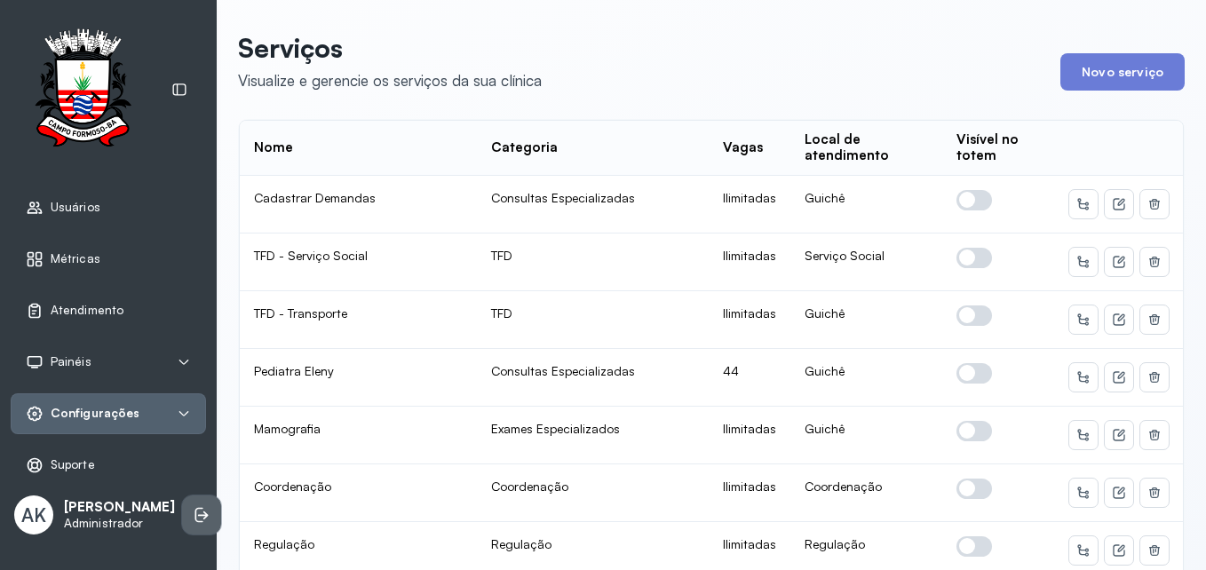
click at [193, 524] on icon at bounding box center [202, 515] width 18 height 18
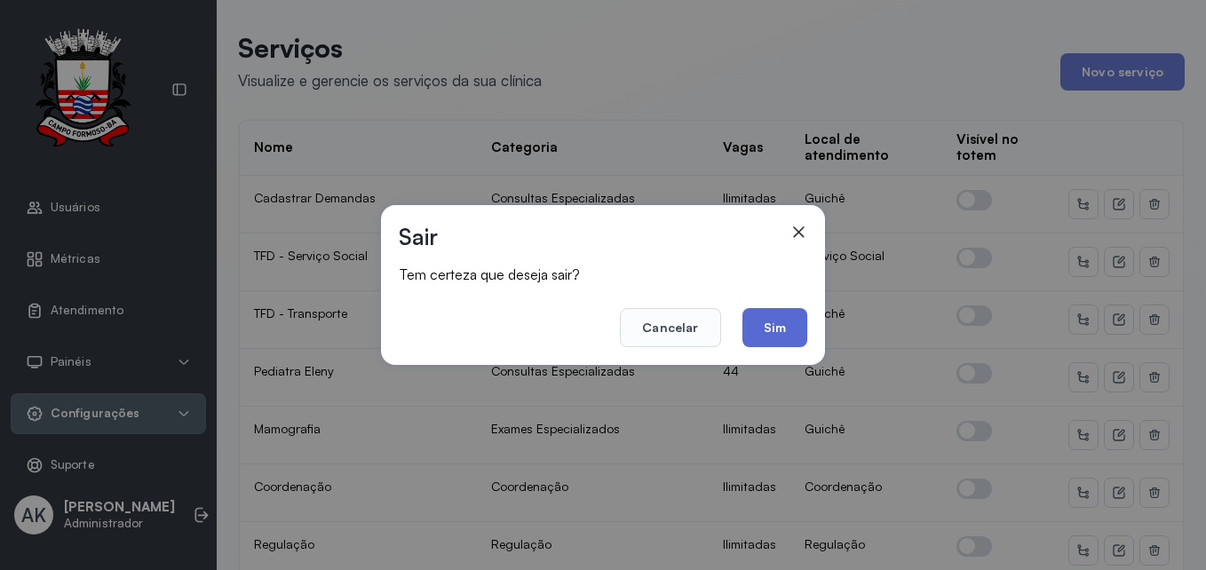
click at [775, 328] on button "Sim" at bounding box center [774, 327] width 65 height 39
